Goal: Task Accomplishment & Management: Manage account settings

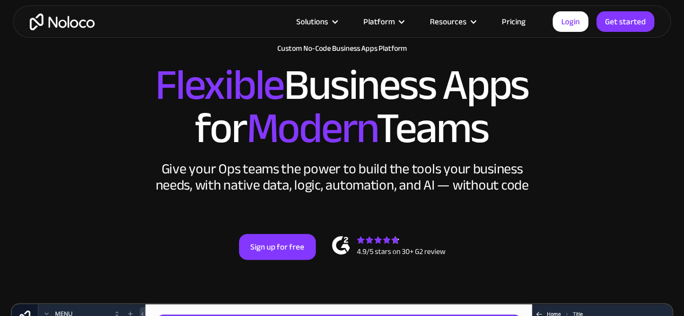
scroll to position [162, 0]
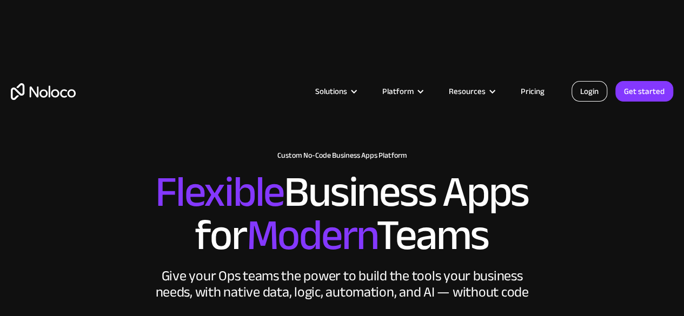
click at [596, 97] on link "Login" at bounding box center [590, 91] width 36 height 21
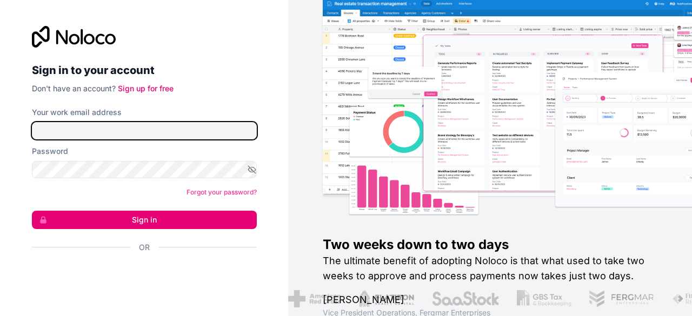
click at [164, 133] on input "Your work email address" at bounding box center [144, 130] width 225 height 17
type input "[PERSON_NAME][EMAIL_ADDRESS][DOMAIN_NAME]"
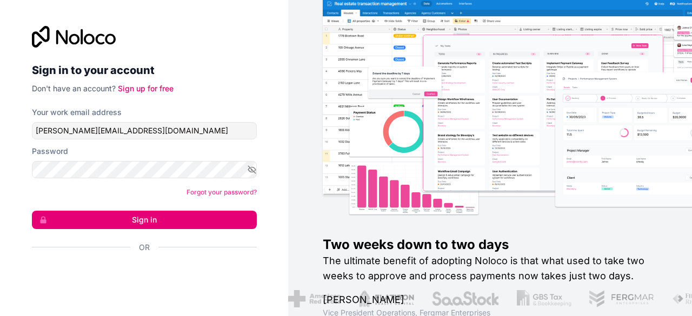
click at [159, 224] on button "Sign in" at bounding box center [144, 220] width 225 height 18
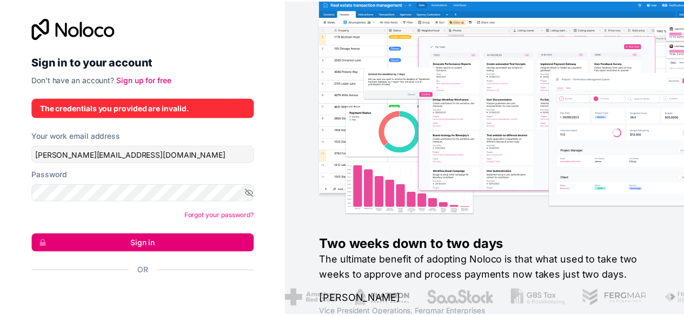
scroll to position [15, 0]
